Goal: Find specific page/section: Find specific page/section

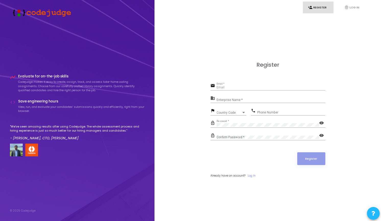
type input "[EMAIL_ADDRESS][DOMAIN_NAME]"
click at [252, 99] on input "Enterprise Name *" at bounding box center [271, 100] width 109 height 4
click at [352, 6] on link "fingerprint Log In" at bounding box center [354, 8] width 31 height 12
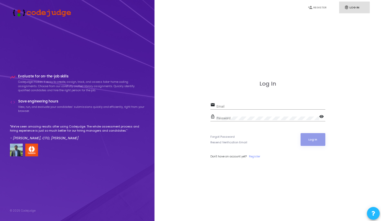
type input "[EMAIL_ADDRESS][DOMAIN_NAME]"
click at [311, 138] on button "Log In" at bounding box center [313, 139] width 25 height 13
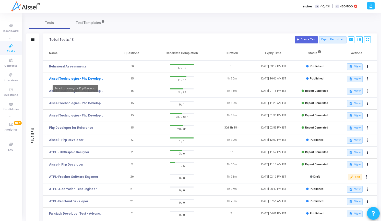
click at [90, 78] on link "Aissel Technologies- Php Developer-" at bounding box center [76, 78] width 54 height 5
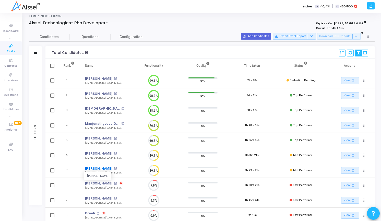
scroll to position [2, 0]
